Goal: Task Accomplishment & Management: Manage account settings

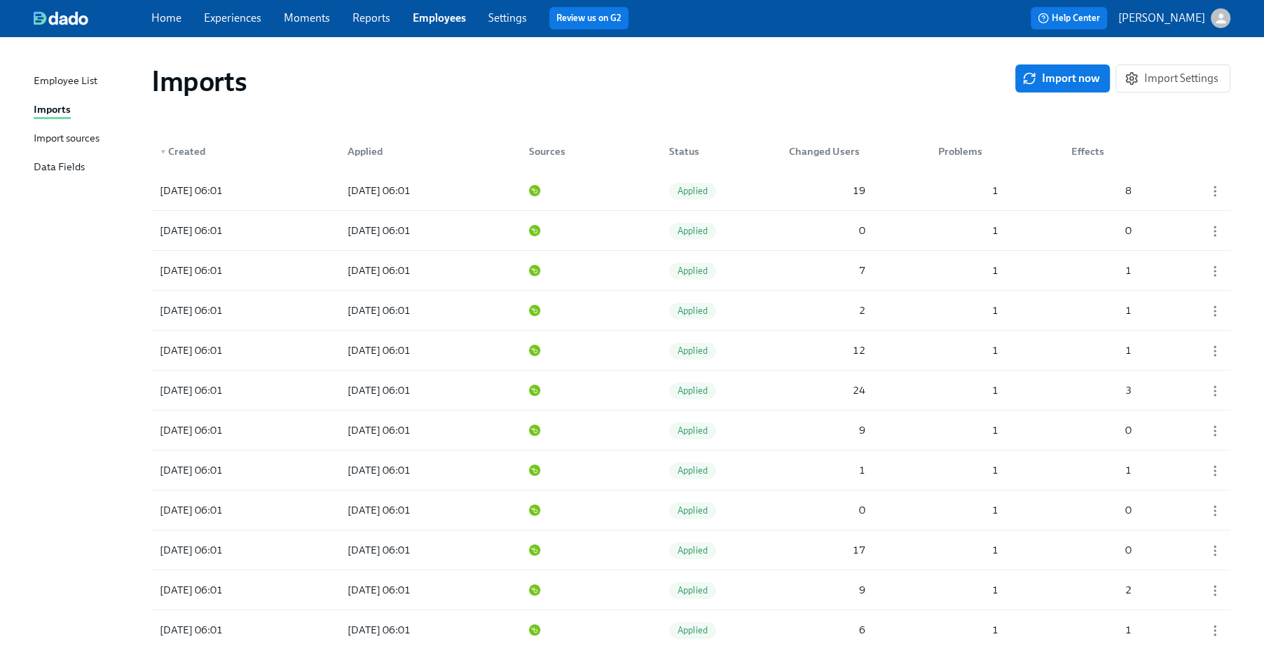
click at [179, 12] on link "Home" at bounding box center [166, 17] width 30 height 13
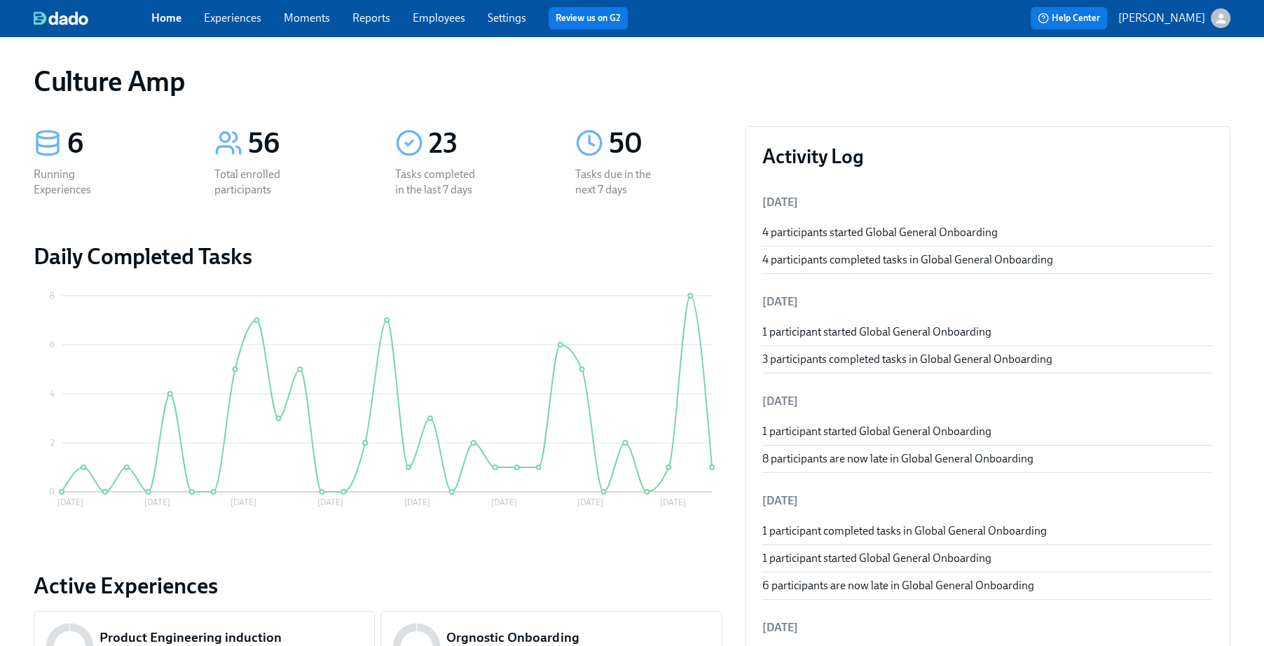
click at [422, 137] on icon at bounding box center [409, 143] width 28 height 28
click at [451, 138] on div "23" at bounding box center [486, 143] width 114 height 35
click at [229, 29] on div "Home Experiences Moments Reports Employees Settings Review us on G2 Help Center…" at bounding box center [632, 18] width 1264 height 36
click at [233, 16] on link "Experiences" at bounding box center [232, 17] width 57 height 13
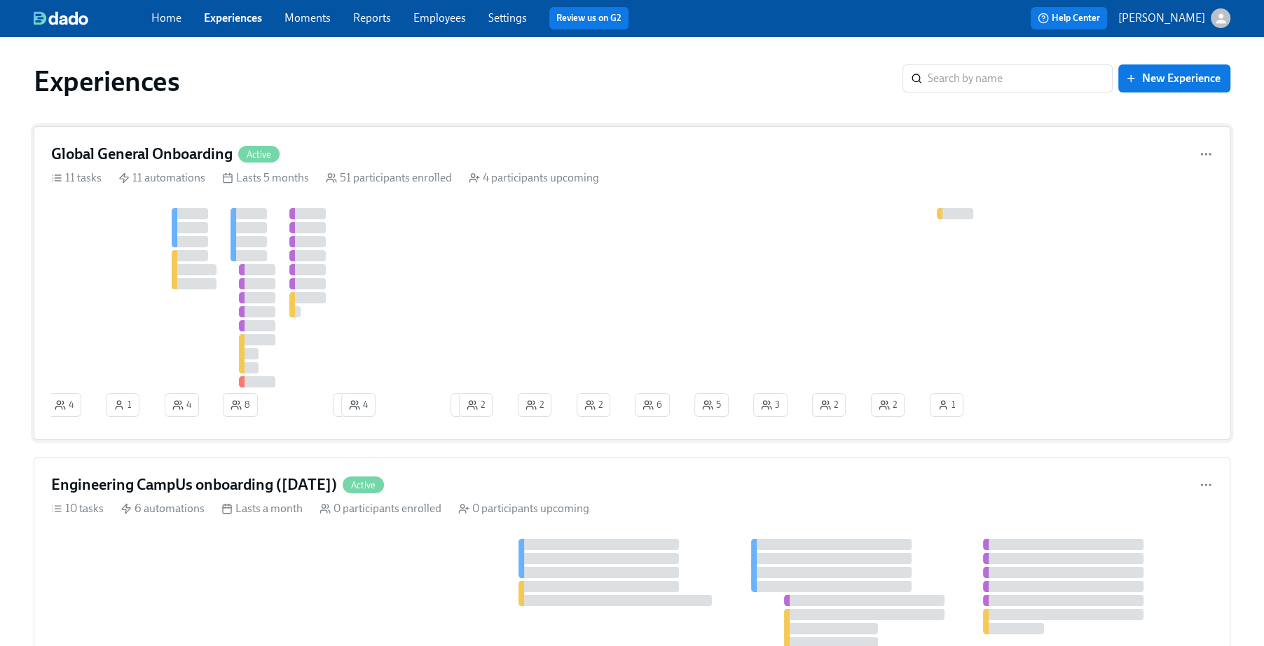
click at [364, 161] on div "Global General Onboarding Active" at bounding box center [632, 154] width 1162 height 21
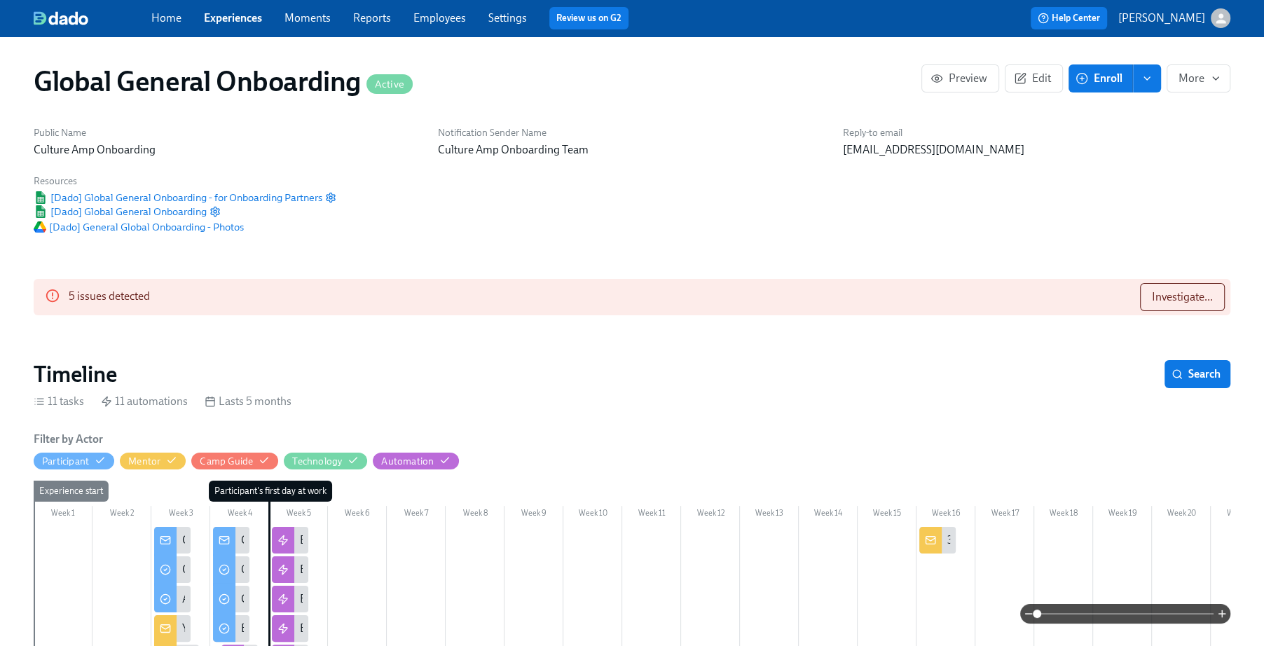
scroll to position [0, 6416]
click at [1158, 299] on span "Investigate..." at bounding box center [1182, 297] width 61 height 14
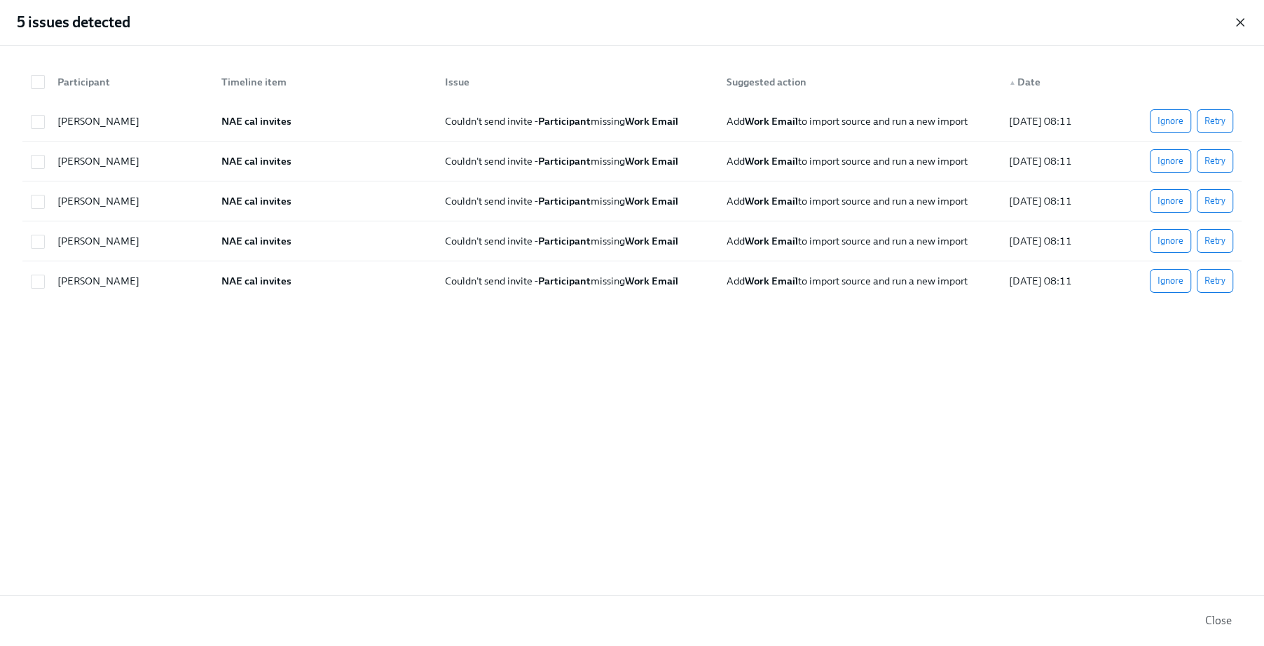
click at [1241, 25] on icon "button" at bounding box center [1240, 22] width 14 height 14
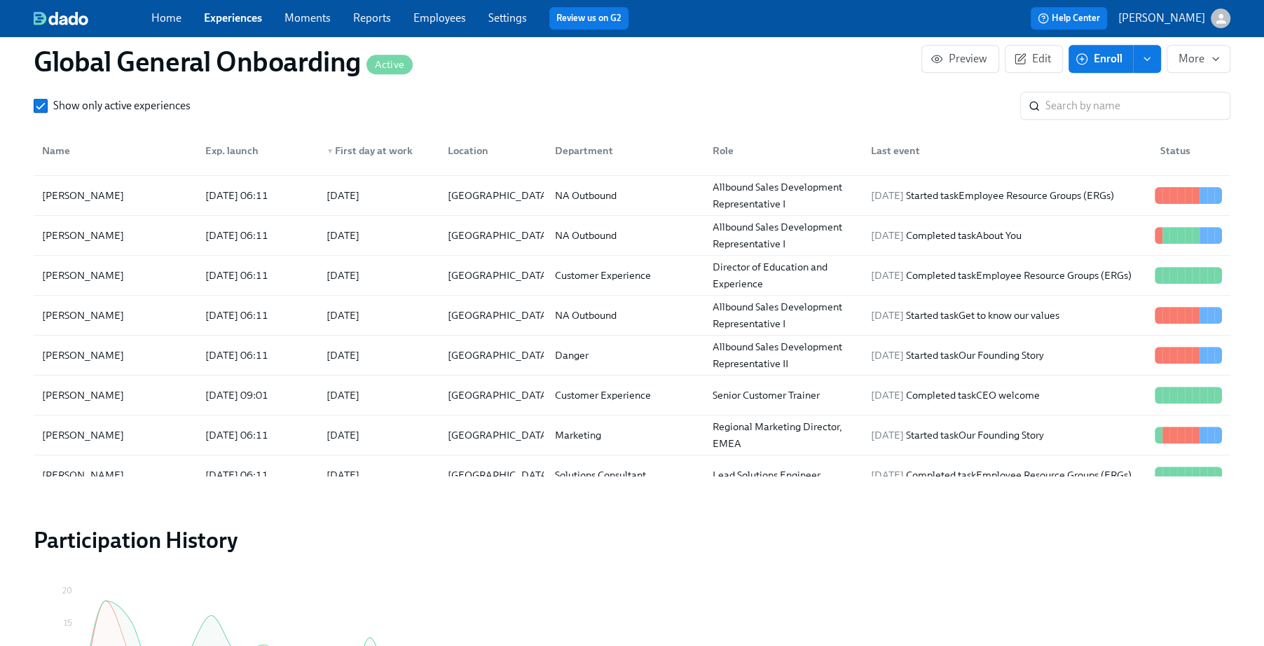
scroll to position [557, 0]
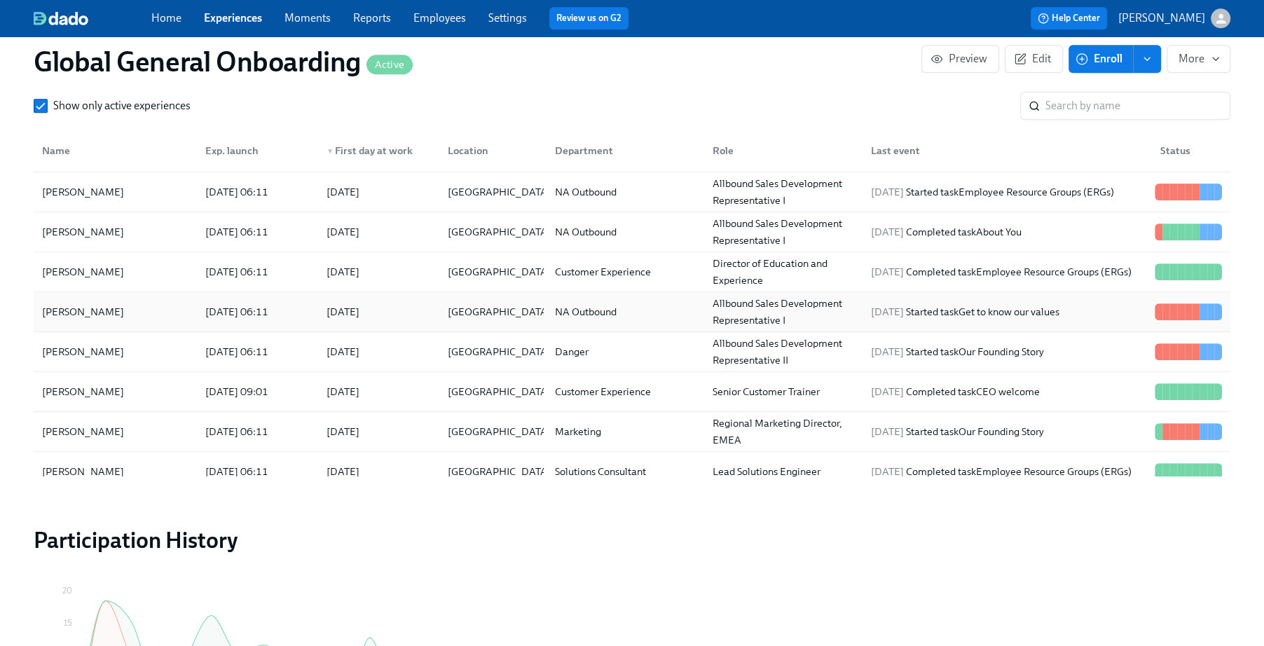
click at [343, 308] on div "[DATE]" at bounding box center [343, 311] width 33 height 17
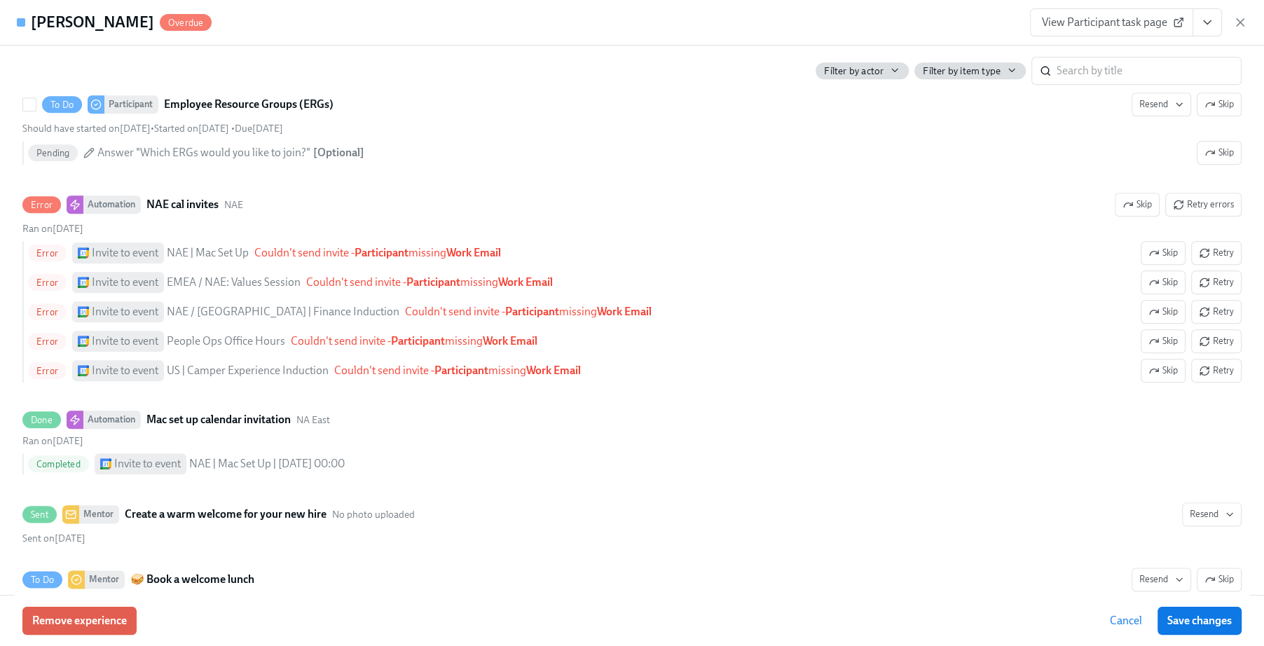
scroll to position [1441, 0]
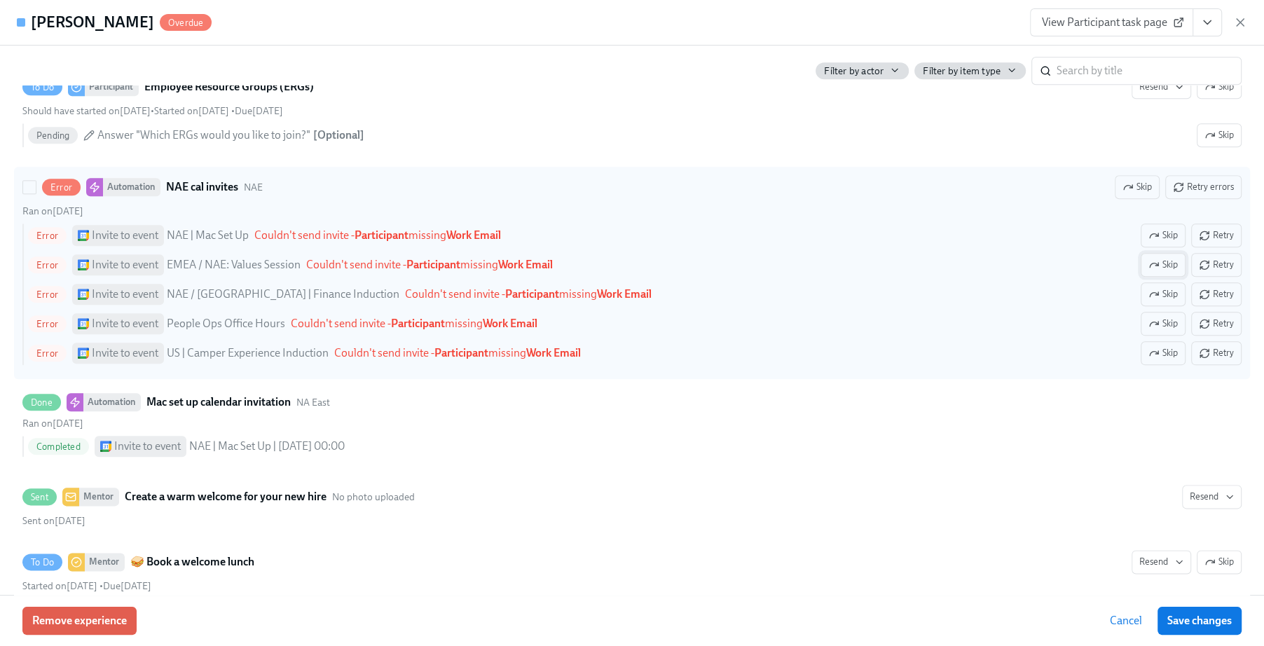
click at [1174, 268] on span "Skip" at bounding box center [1162, 265] width 29 height 14
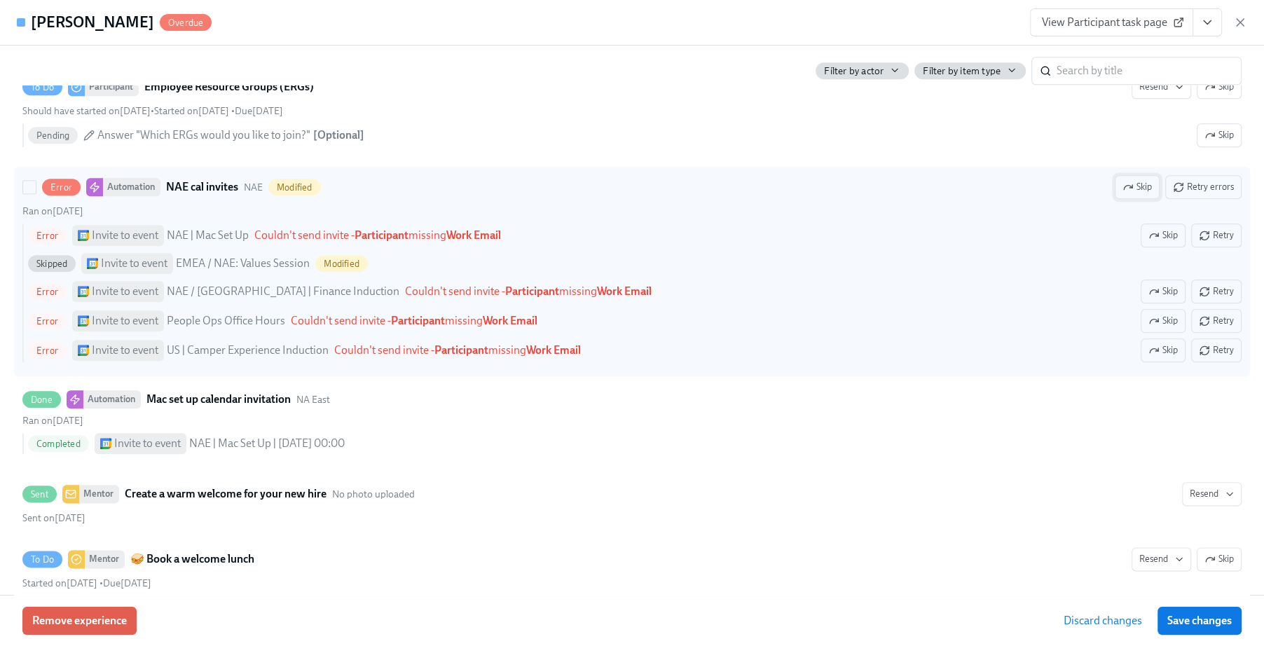
click at [1144, 194] on span "Skip" at bounding box center [1137, 187] width 29 height 14
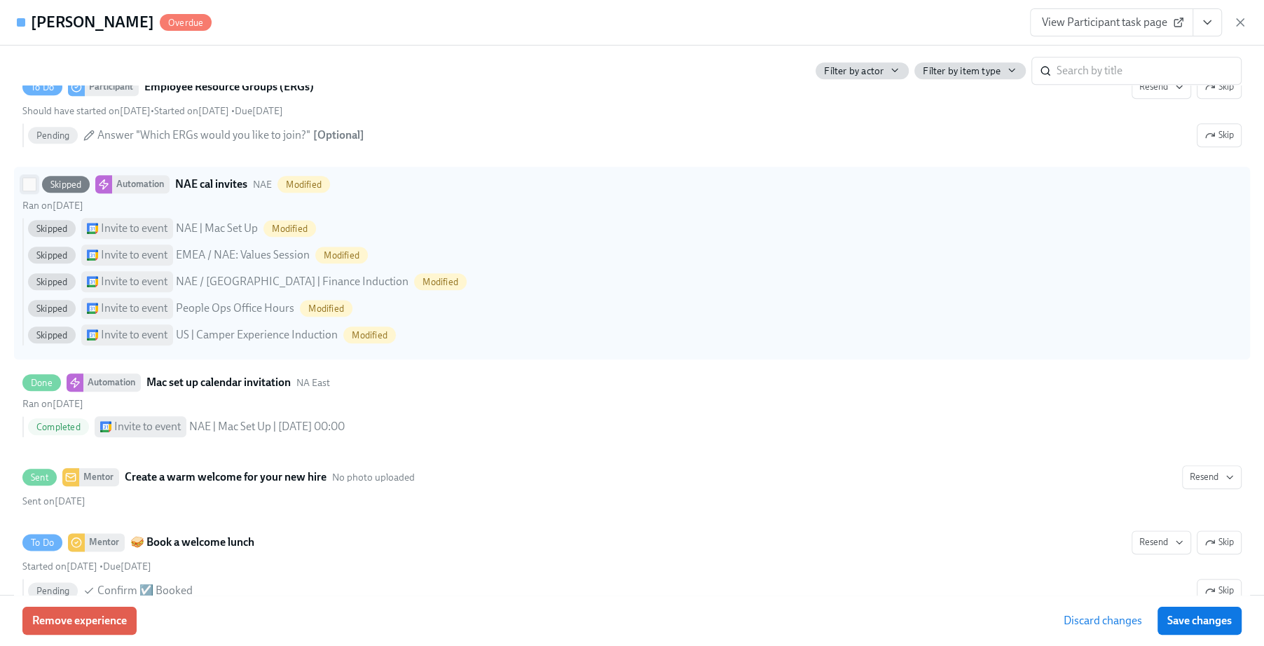
click at [33, 191] on input "Skipped Automation NAE cal invites NAE Modified Ran on [DATE] Skipped Invite to…" at bounding box center [29, 184] width 13 height 13
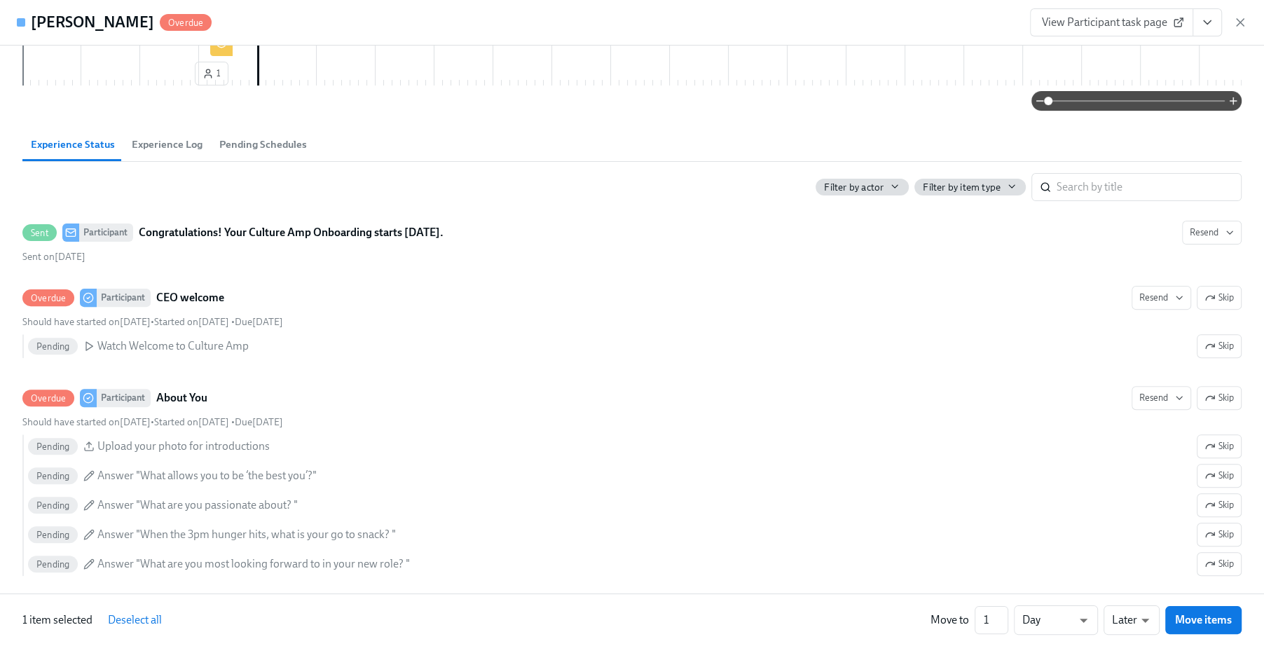
scroll to position [0, 0]
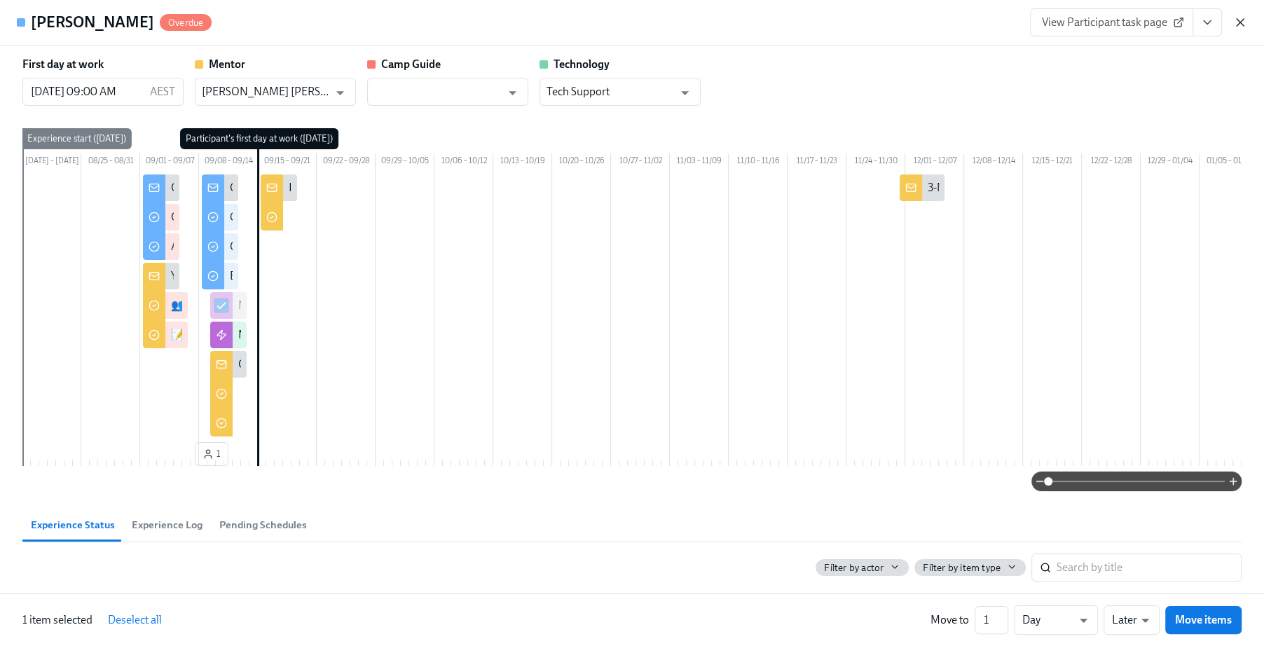
click at [1236, 21] on icon "button" at bounding box center [1240, 22] width 14 height 14
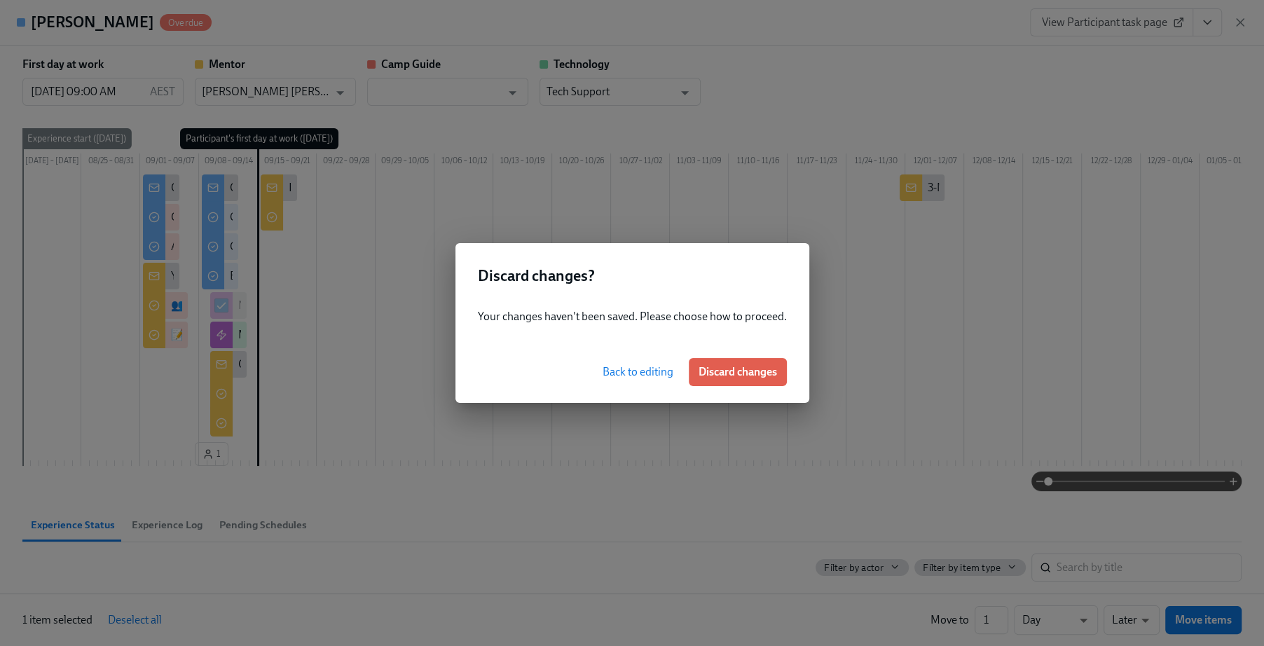
click at [646, 378] on span "Back to editing" at bounding box center [638, 372] width 71 height 14
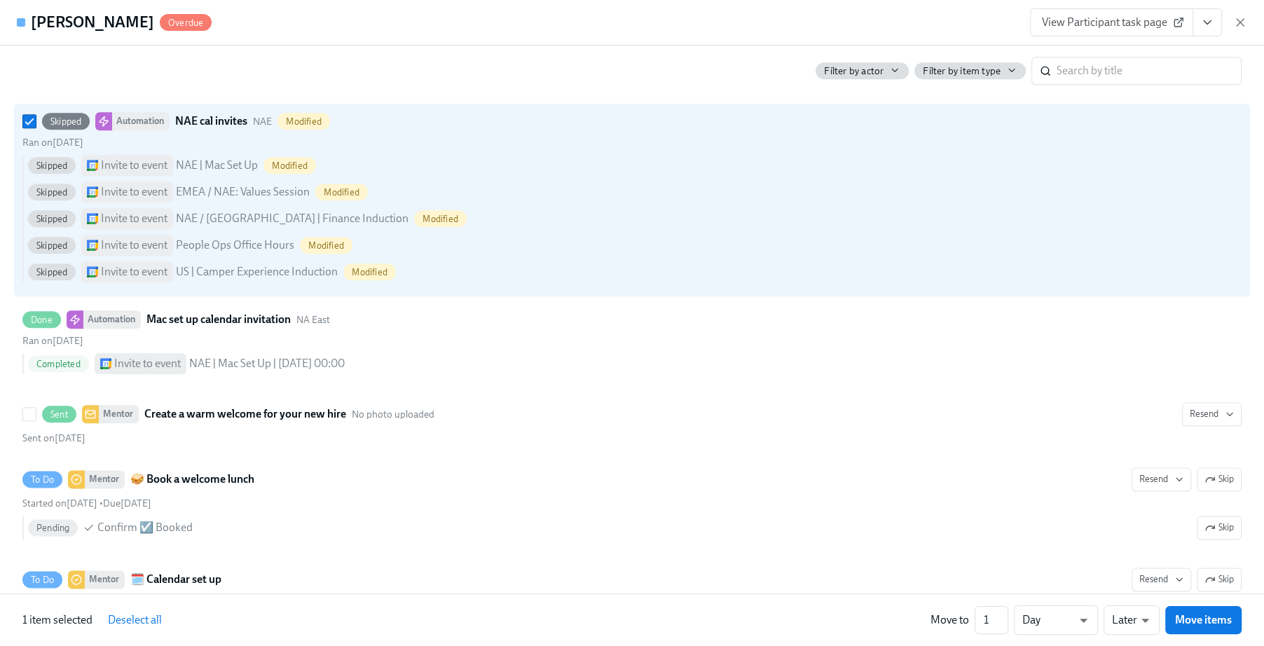
scroll to position [1503, 0]
click at [24, 123] on input "Skipped Automation NAE cal invites NAE Modified Ran on [DATE] Skipped Invite to…" at bounding box center [29, 122] width 13 height 13
checkbox input "false"
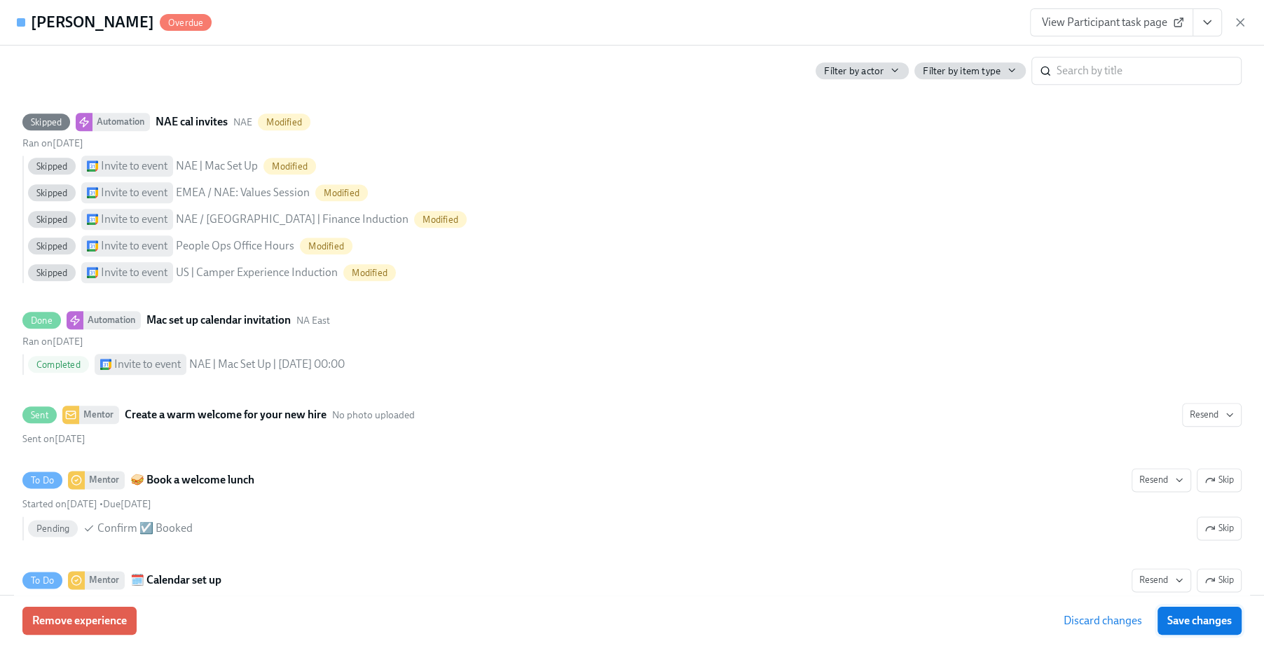
click at [1195, 619] on span "Save changes" at bounding box center [1199, 621] width 64 height 14
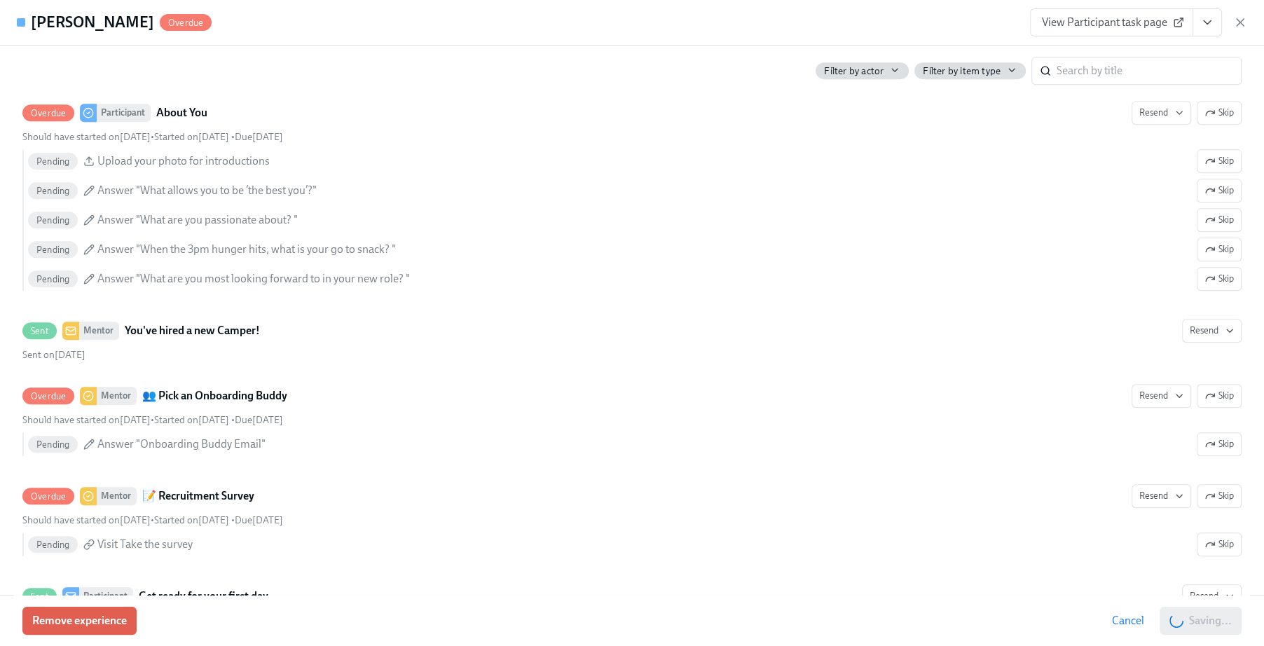
scroll to position [0, 0]
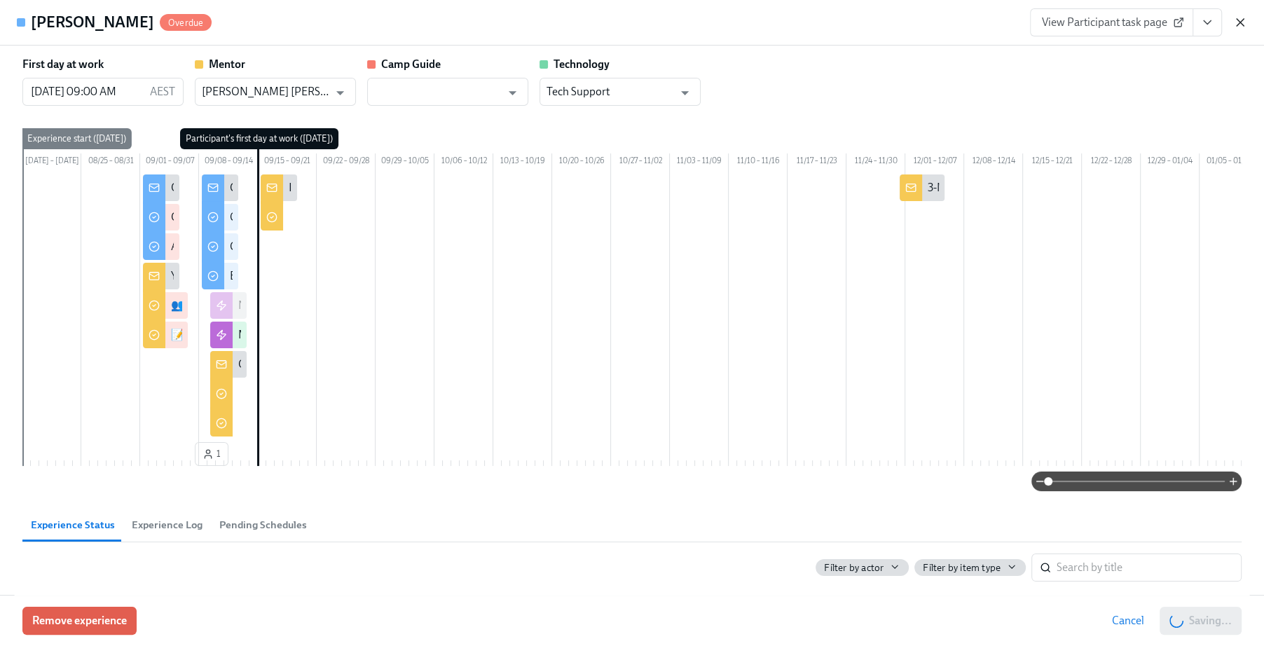
click at [1247, 23] on icon "button" at bounding box center [1240, 22] width 14 height 14
